Goal: Transaction & Acquisition: Obtain resource

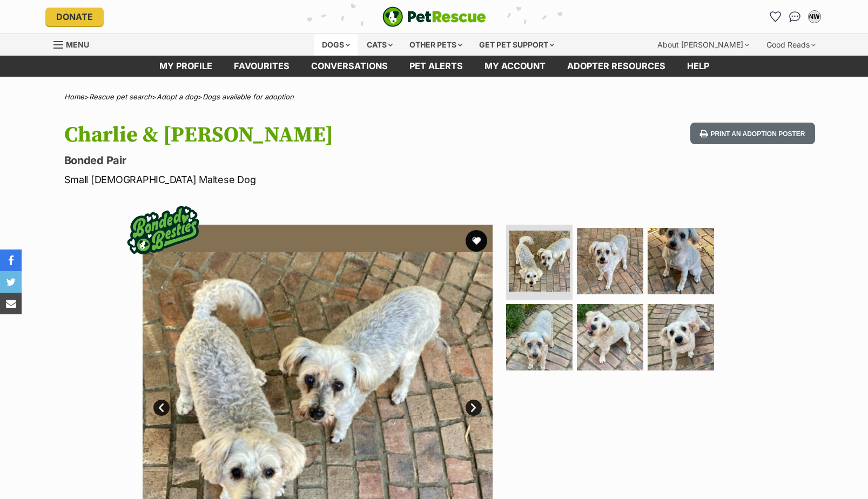
click at [328, 43] on div "Dogs" at bounding box center [335, 45] width 43 height 22
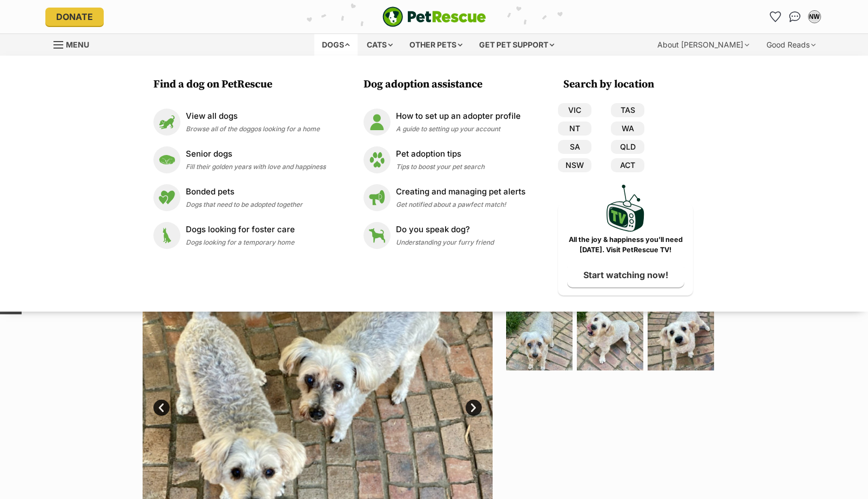
click at [83, 343] on div "Available 1 of 6 images 1 of 6 images 1 of 6 images 1 of 6 images 1 of 6 images…" at bounding box center [434, 392] width 868 height 366
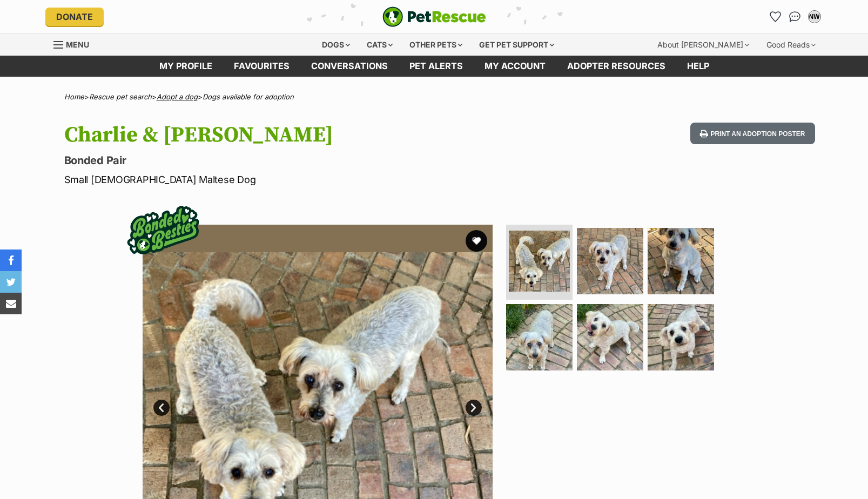
click at [179, 98] on link "Adopt a dog" at bounding box center [177, 96] width 41 height 9
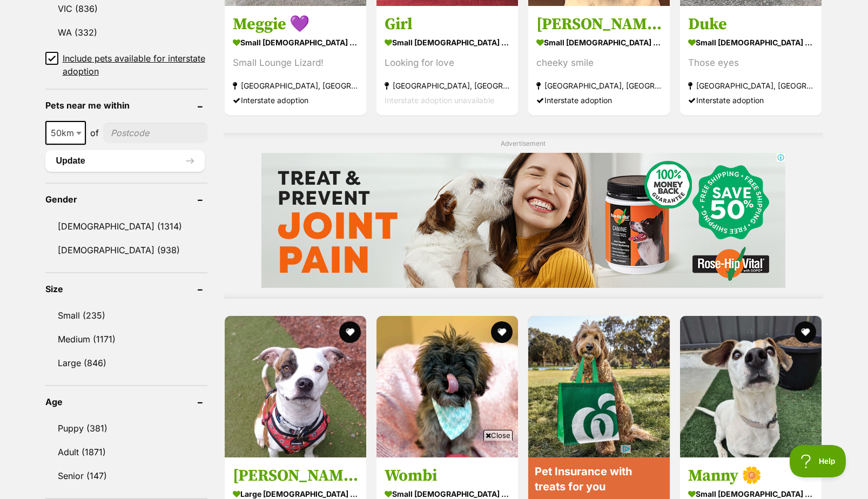
scroll to position [756, 0]
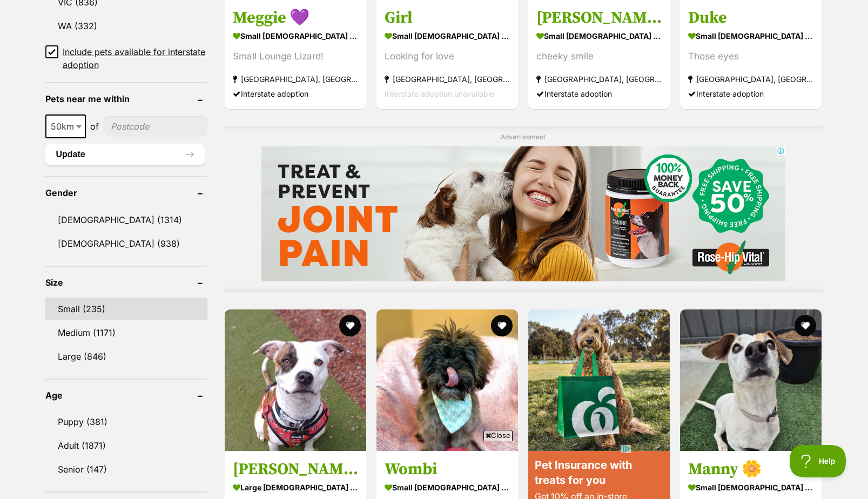
click at [104, 312] on link "Small (235)" at bounding box center [126, 309] width 162 height 23
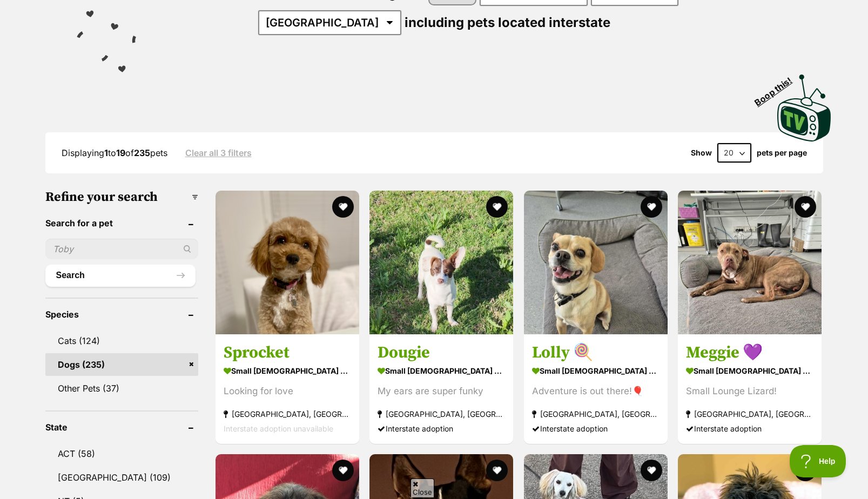
click at [733, 153] on select "20 40 60" at bounding box center [734, 152] width 34 height 19
select select "60"
click at [717, 143] on select "20 40 60" at bounding box center [734, 152] width 34 height 19
